Goal: Find specific page/section: Find specific page/section

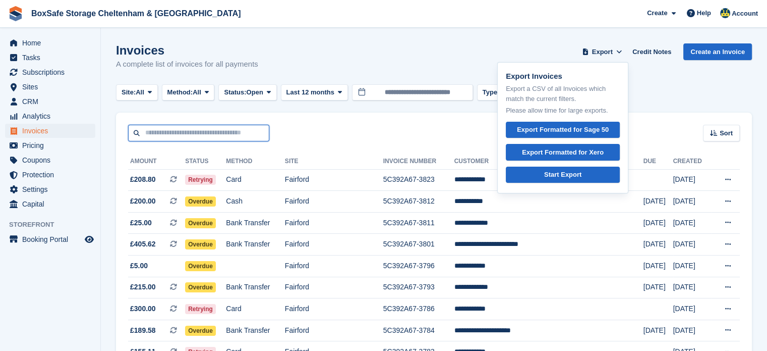
click at [169, 138] on input "text" at bounding box center [198, 133] width 141 height 17
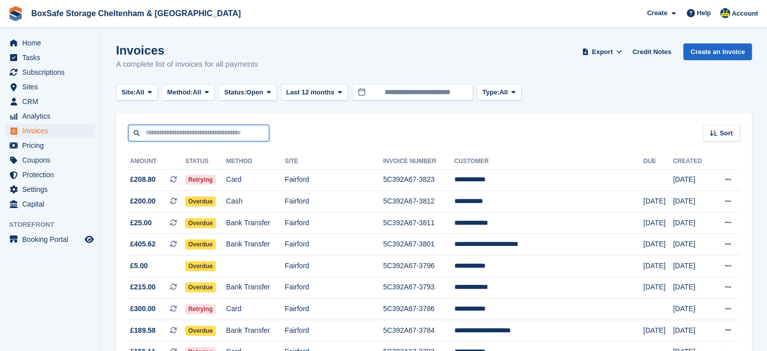
click at [169, 138] on input "text" at bounding box center [198, 133] width 141 height 17
click at [169, 137] on input "text" at bounding box center [198, 133] width 141 height 17
type input "*****"
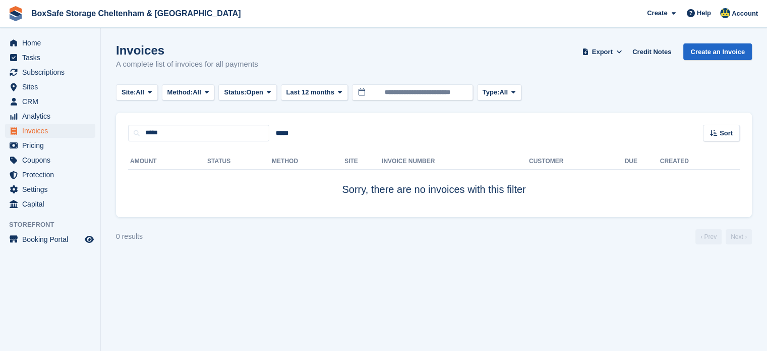
click at [463, 296] on section "Invoices A complete list of invoices for all payments Export Export Invoices Ex…" at bounding box center [434, 175] width 666 height 351
click at [40, 42] on span "Home" at bounding box center [52, 43] width 61 height 14
